Goal: Find specific page/section: Find specific page/section

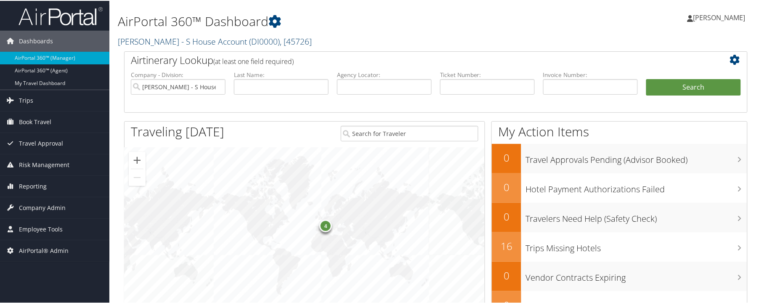
click at [216, 37] on link "Diane Rutgers - S House Account ( DI0000 ) , [ 45726 ]" at bounding box center [215, 40] width 194 height 11
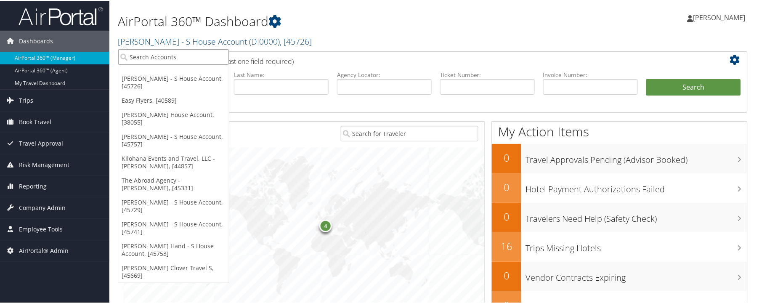
click at [196, 57] on input "search" at bounding box center [173, 56] width 111 height 16
type input "a"
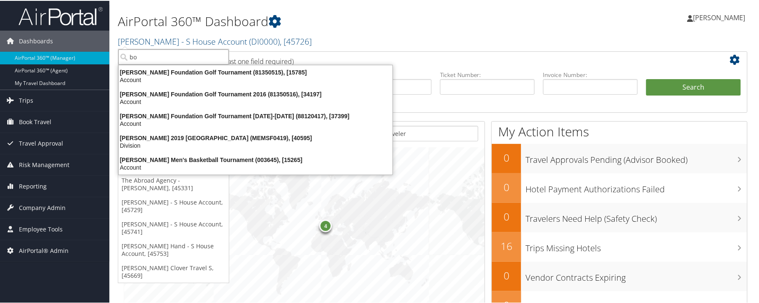
type input "bob"
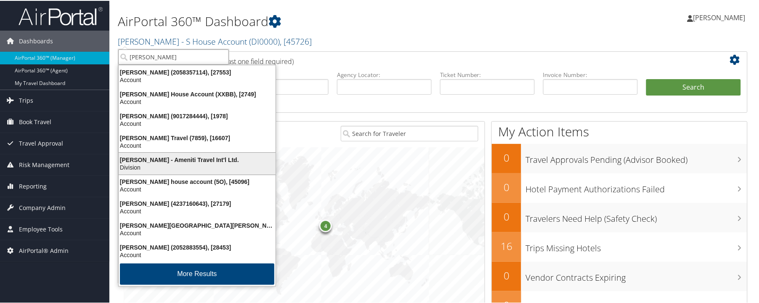
click at [183, 158] on div "[PERSON_NAME] - Ameniti Travel Int'l Ltd." at bounding box center [197, 159] width 167 height 8
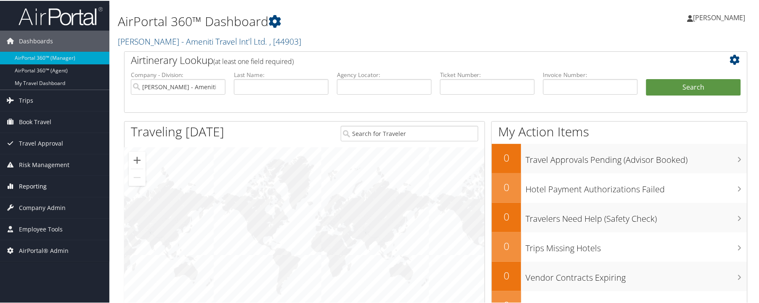
click at [21, 186] on span "Reporting" at bounding box center [33, 185] width 28 height 21
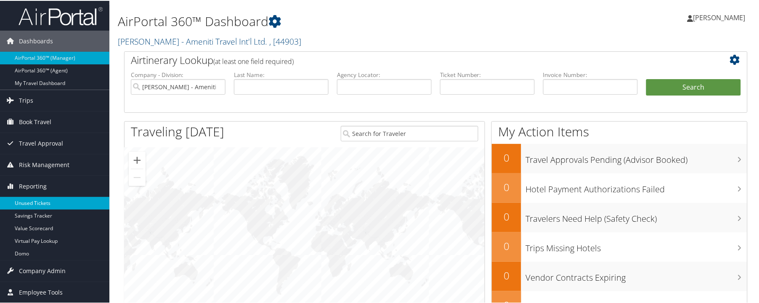
click at [22, 201] on link "Unused Tickets" at bounding box center [54, 202] width 109 height 13
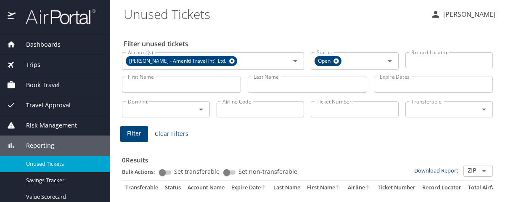
scroll to position [25, 0]
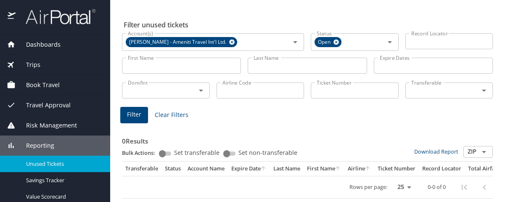
click at [128, 113] on span "Filter" at bounding box center [134, 114] width 14 height 11
